Goal: Information Seeking & Learning: Learn about a topic

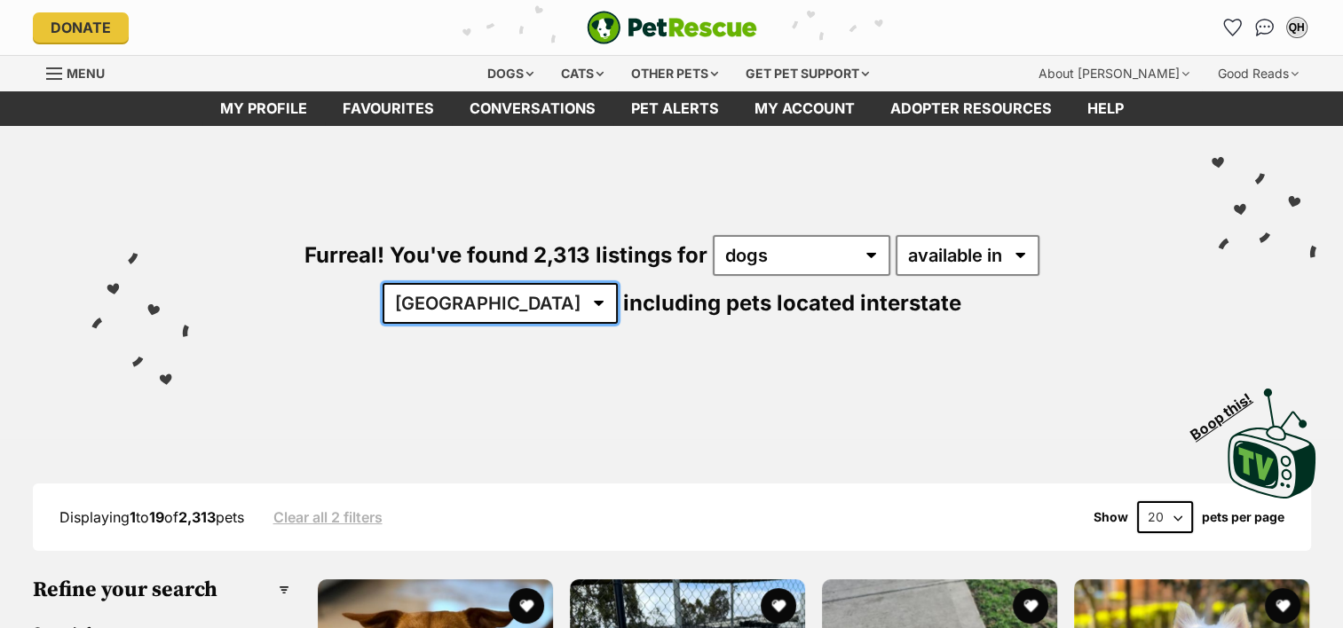
click at [618, 283] on select "Australia ACT NSW NT QLD SA TAS VIC WA" at bounding box center [499, 303] width 235 height 41
select select "QLD"
click at [618, 283] on select "Australia ACT NSW NT QLD SA TAS VIC WA" at bounding box center [499, 303] width 235 height 41
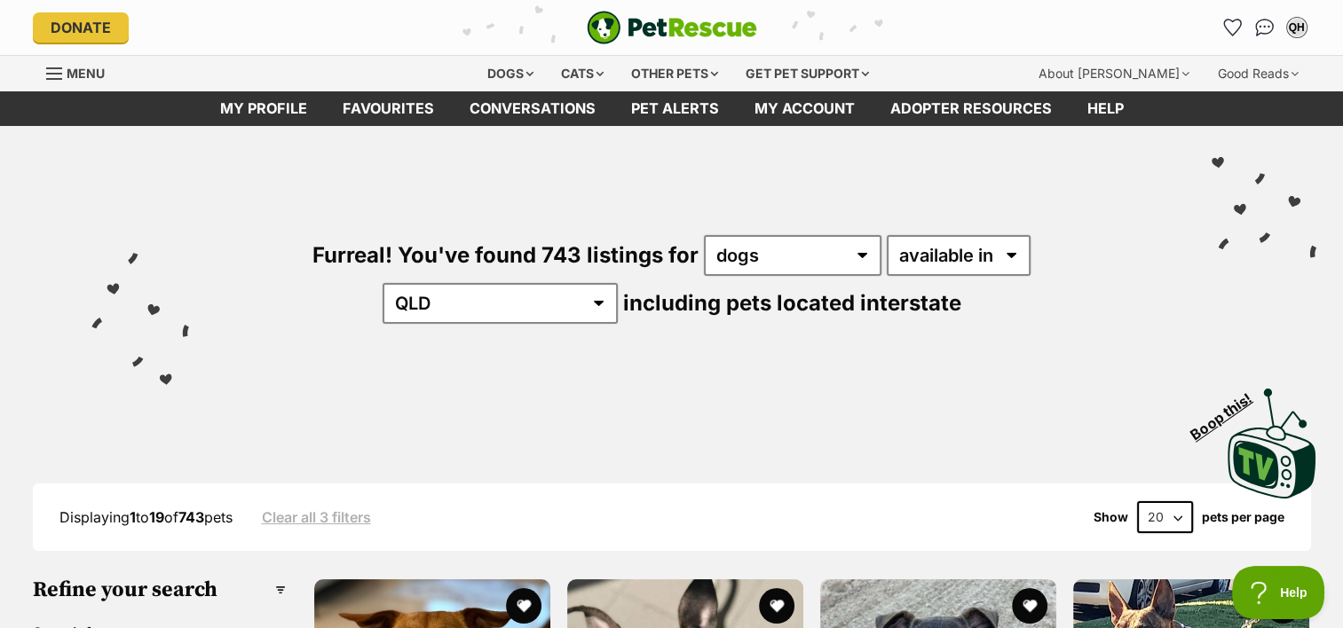
click at [1179, 513] on select "20 40 60" at bounding box center [1165, 517] width 56 height 32
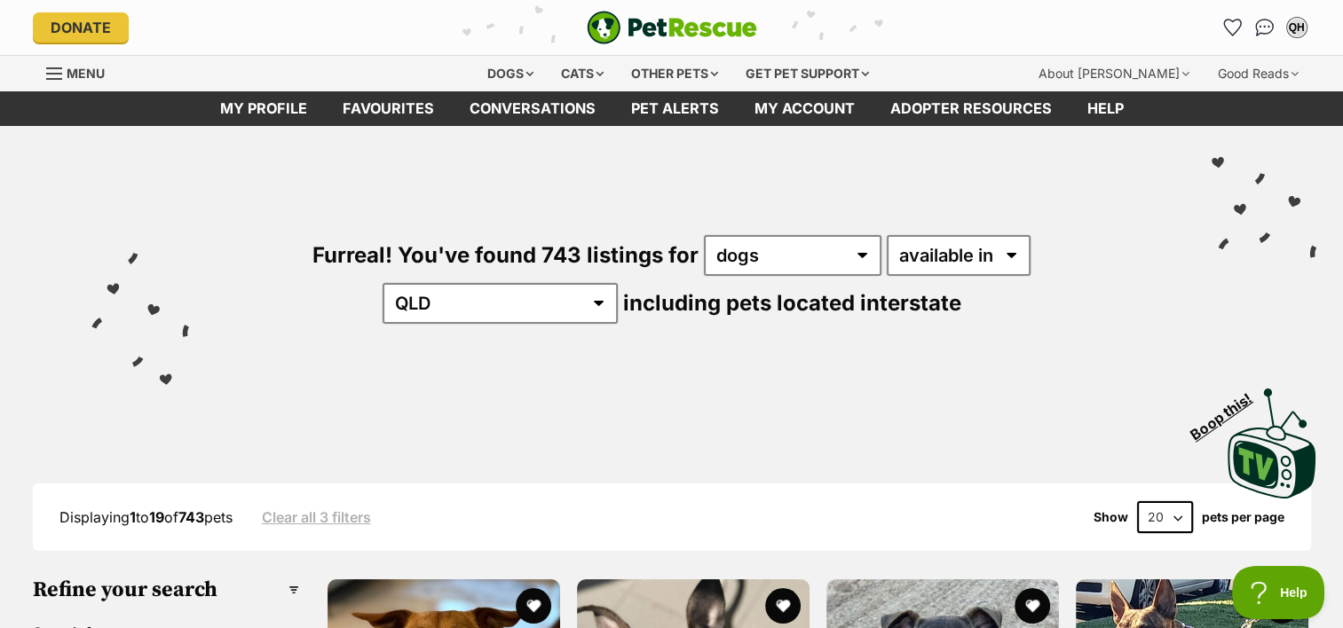
select select "60"
click at [1137, 501] on select "20 40 60" at bounding box center [1165, 517] width 56 height 32
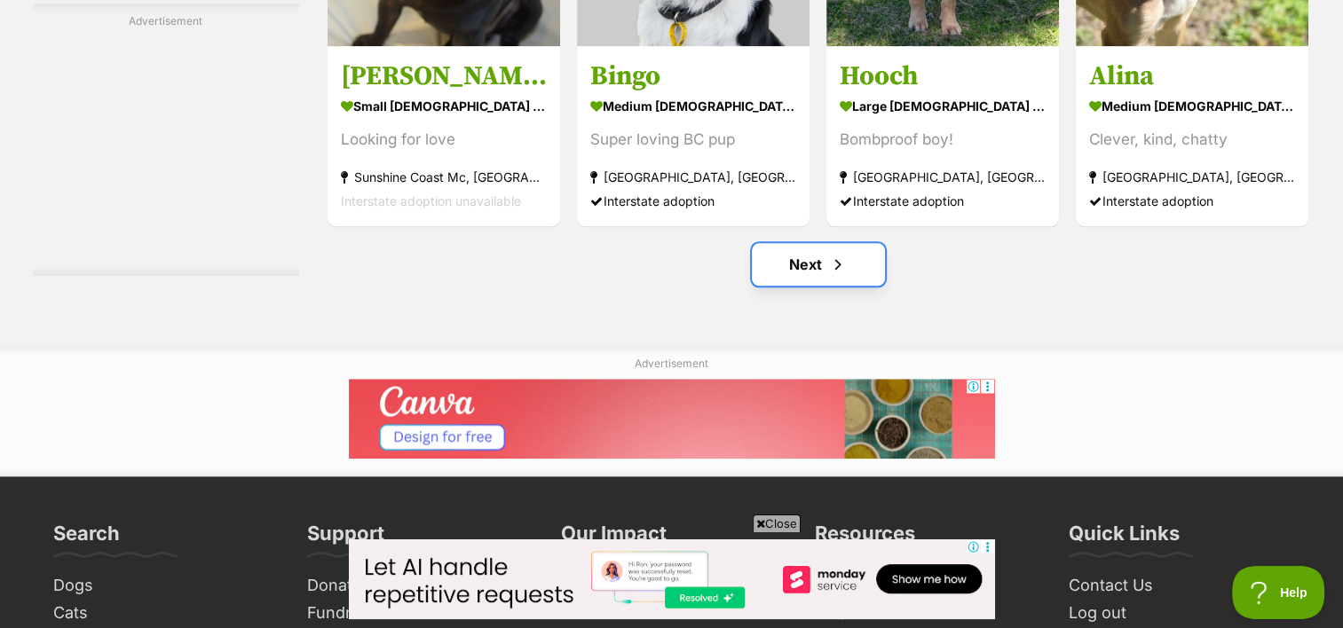
click at [800, 258] on link "Next" at bounding box center [818, 264] width 133 height 43
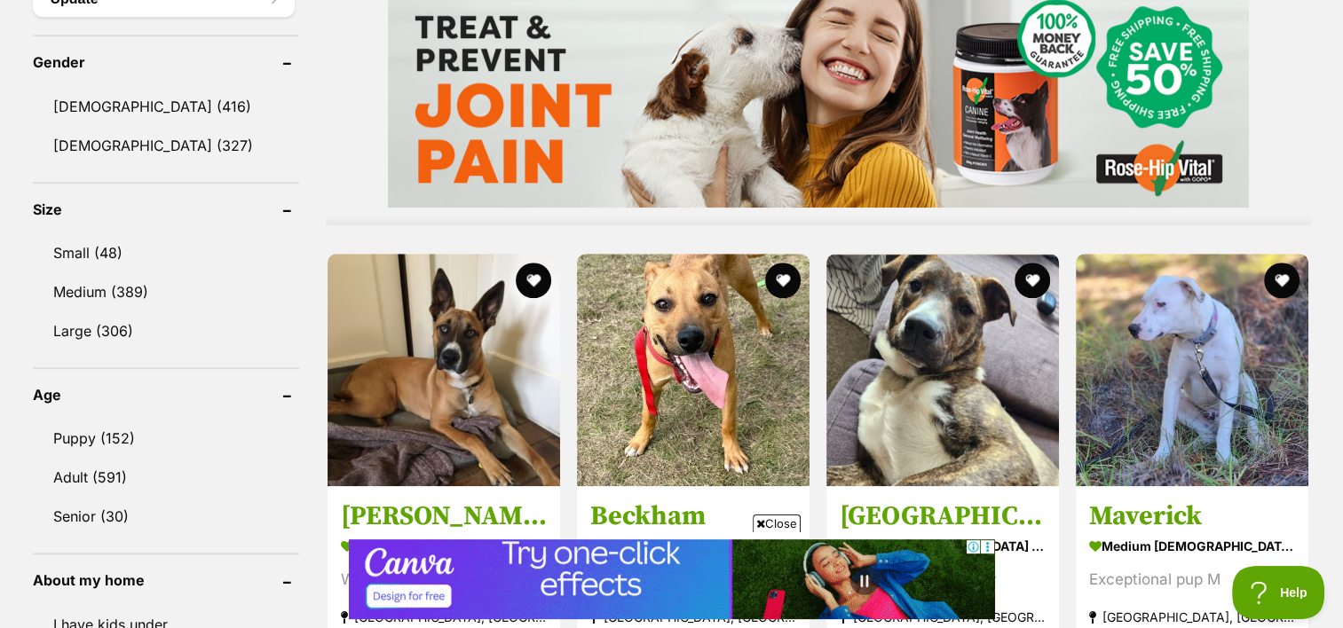
scroll to position [1503, 0]
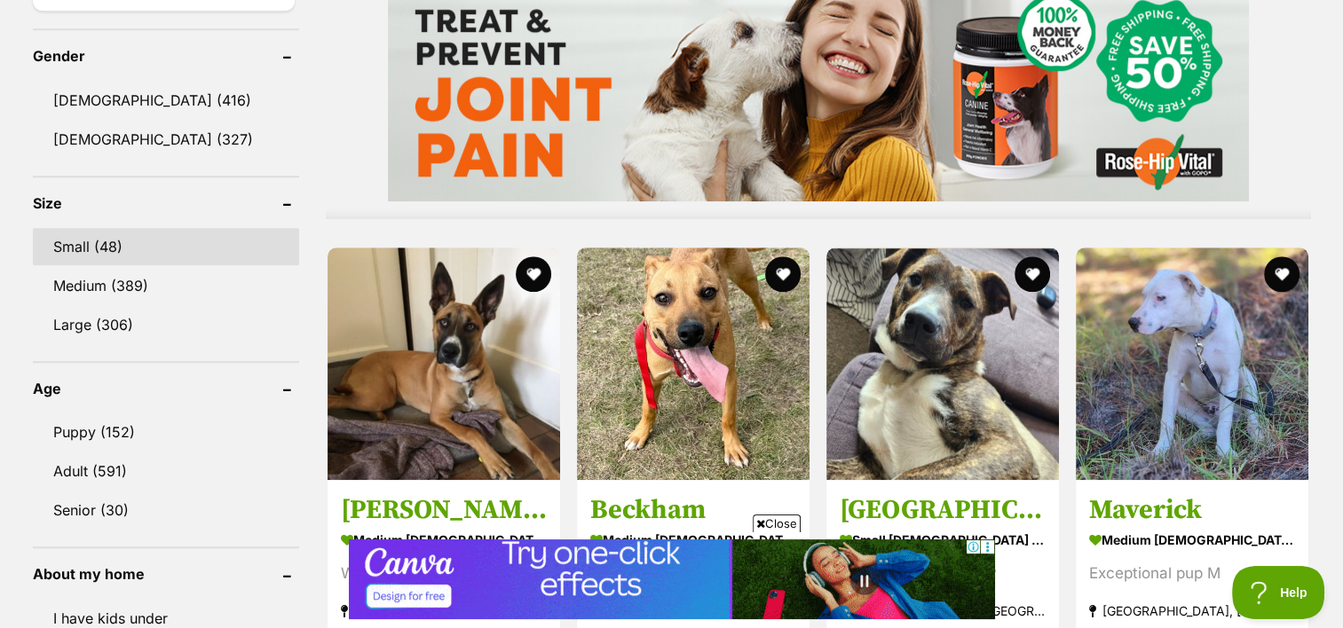
click at [67, 242] on link "Small (48)" at bounding box center [166, 246] width 266 height 37
